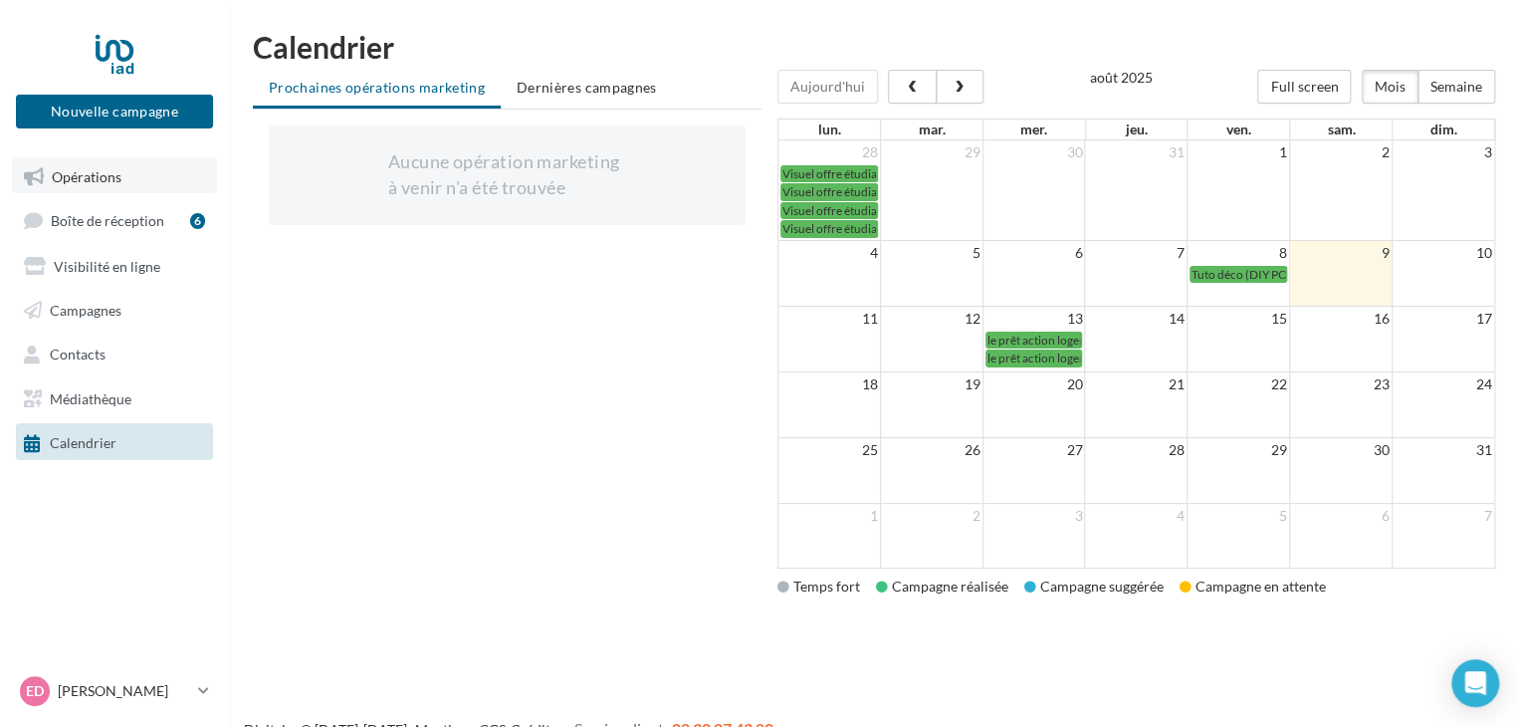
click at [100, 174] on span "Opérations" at bounding box center [87, 175] width 70 height 17
